Goal: Task Accomplishment & Management: Manage account settings

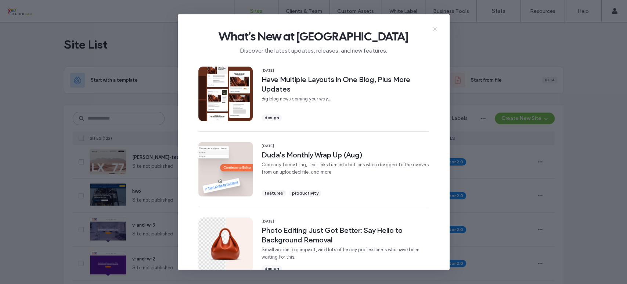
click at [435, 29] on use at bounding box center [434, 28] width 3 height 3
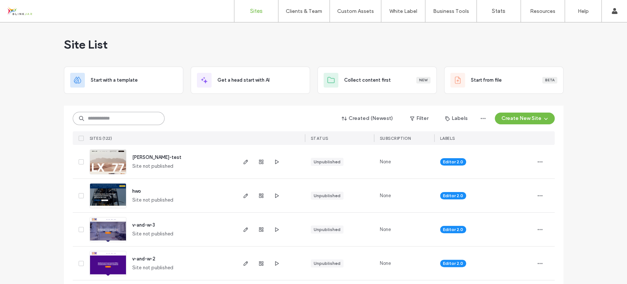
click at [126, 116] on input at bounding box center [119, 118] width 92 height 13
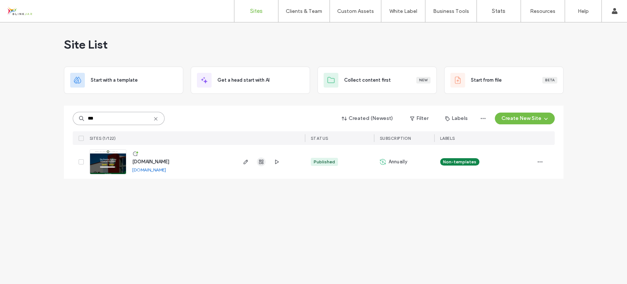
type input "***"
click at [261, 161] on use "button" at bounding box center [261, 162] width 4 height 4
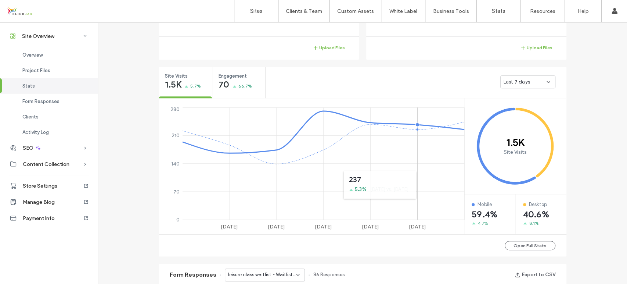
scroll to position [382, 0]
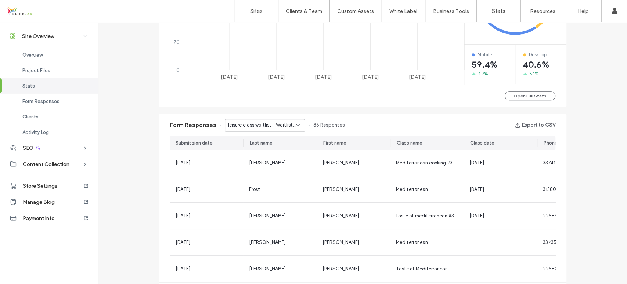
click at [297, 125] on div "leisure class waitlist - Waitlist Leisure Classes page" at bounding box center [265, 125] width 80 height 13
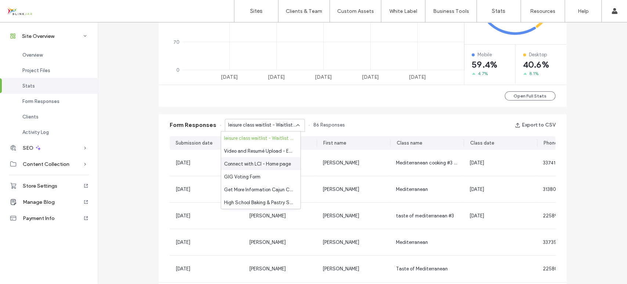
scroll to position [476, 0]
click at [266, 149] on span "Online Application - Apply Online page" at bounding box center [259, 150] width 71 height 7
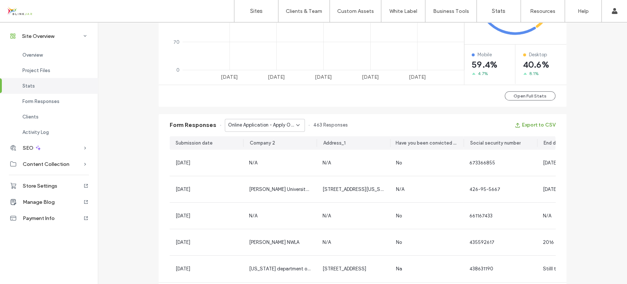
click at [534, 125] on button "Export to CSV" at bounding box center [535, 125] width 41 height 12
